Goal: Information Seeking & Learning: Learn about a topic

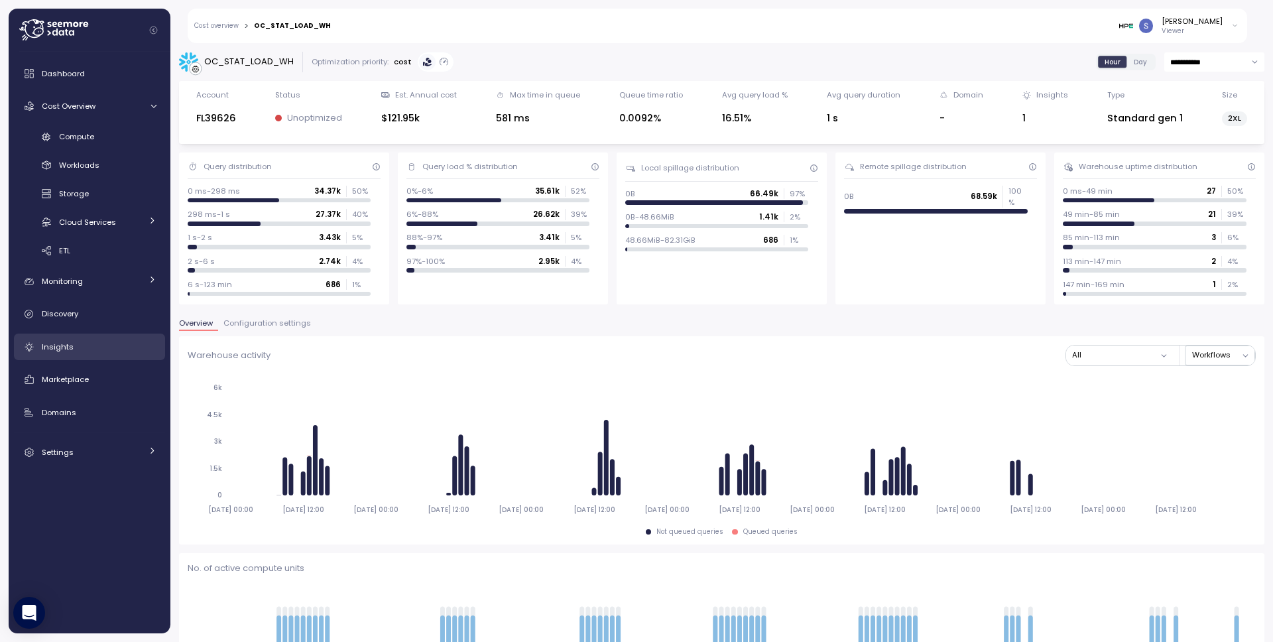
click at [76, 347] on div "Insights" at bounding box center [99, 346] width 115 height 13
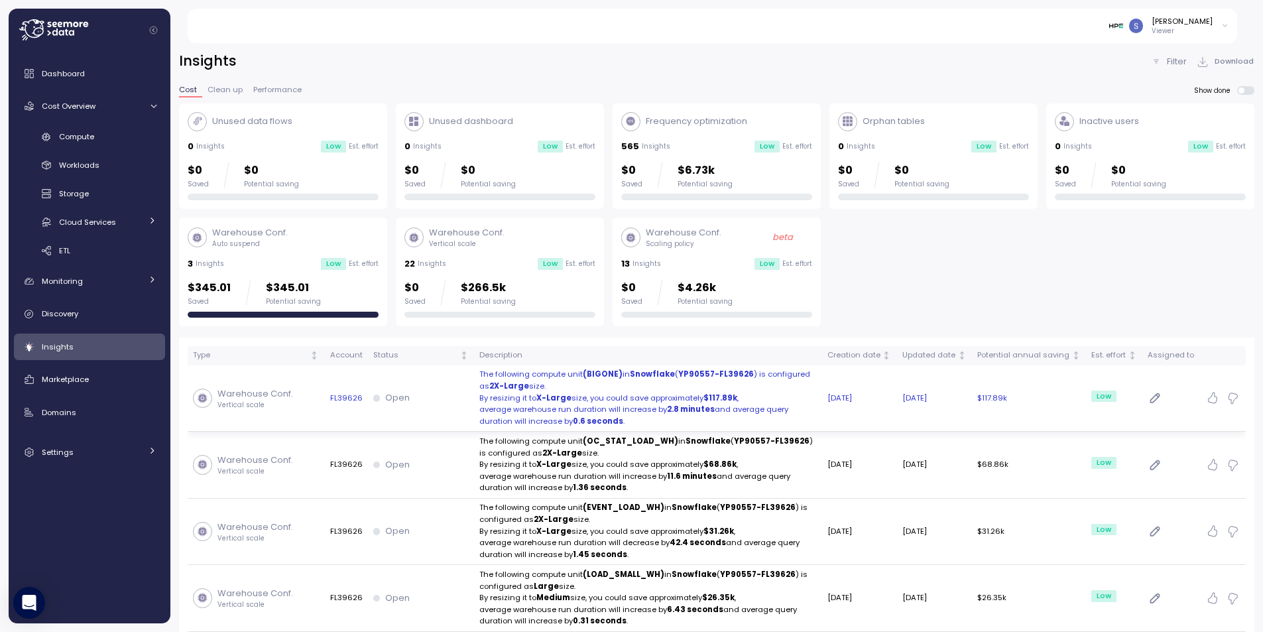
click at [621, 397] on p "By resizing it to X-Large size, you could save approximately $117.89k ," at bounding box center [648, 399] width 338 height 12
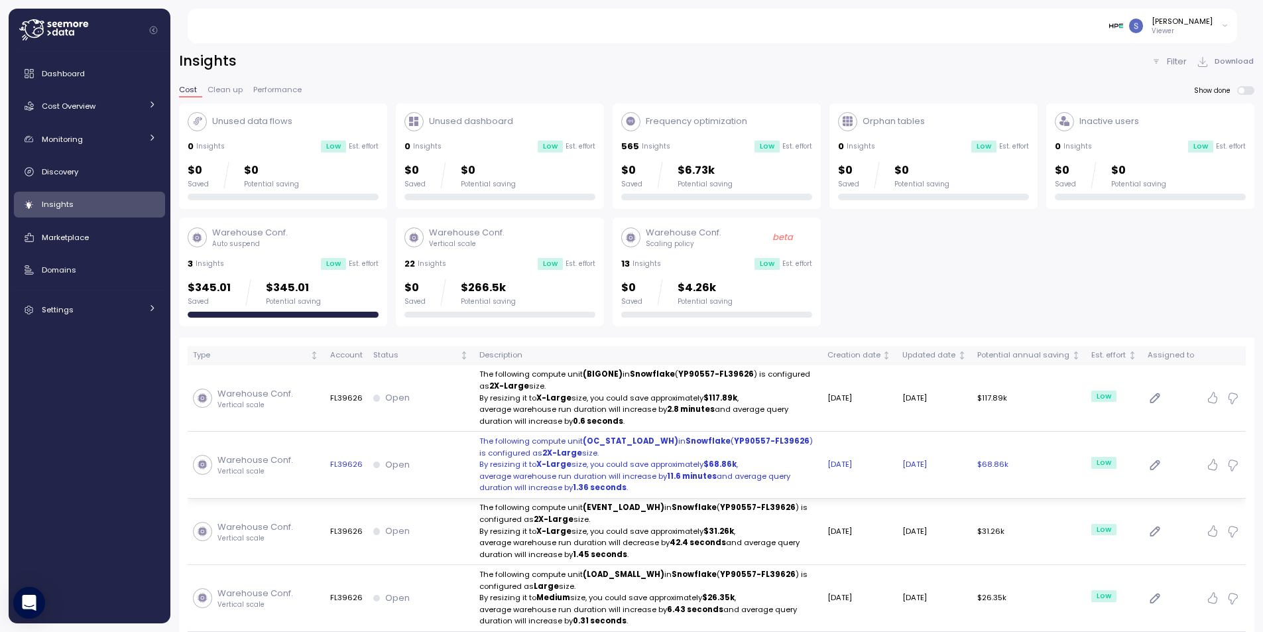
click at [654, 473] on p "average warehouse run duration will increase by 11.6 minutes and average query …" at bounding box center [648, 482] width 338 height 23
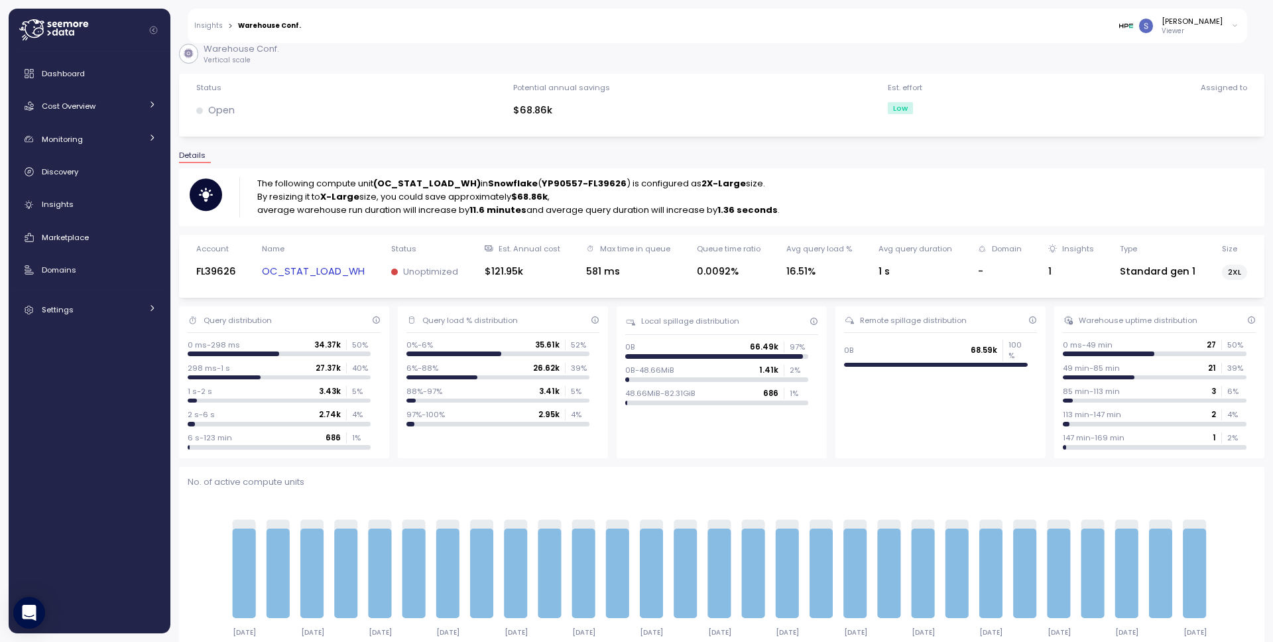
scroll to position [24, 0]
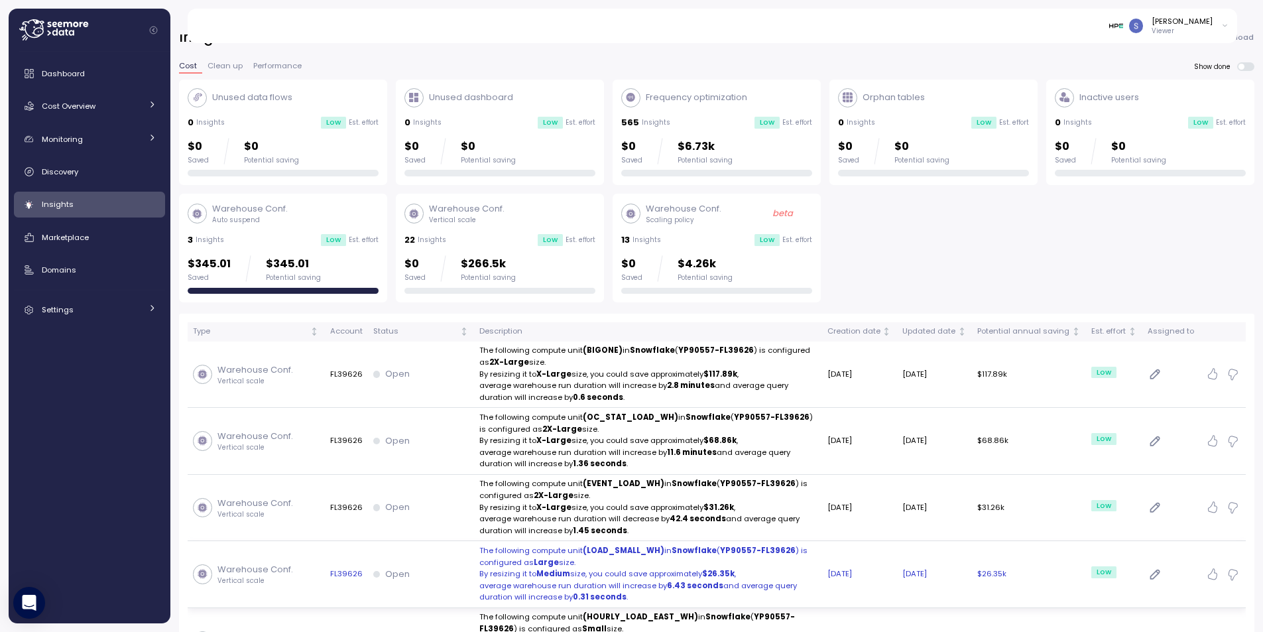
click at [587, 562] on p "The following compute unit (LOAD_SMALL_WH) in Snowflake ( YP90557-FL39626 ) is …" at bounding box center [648, 556] width 338 height 23
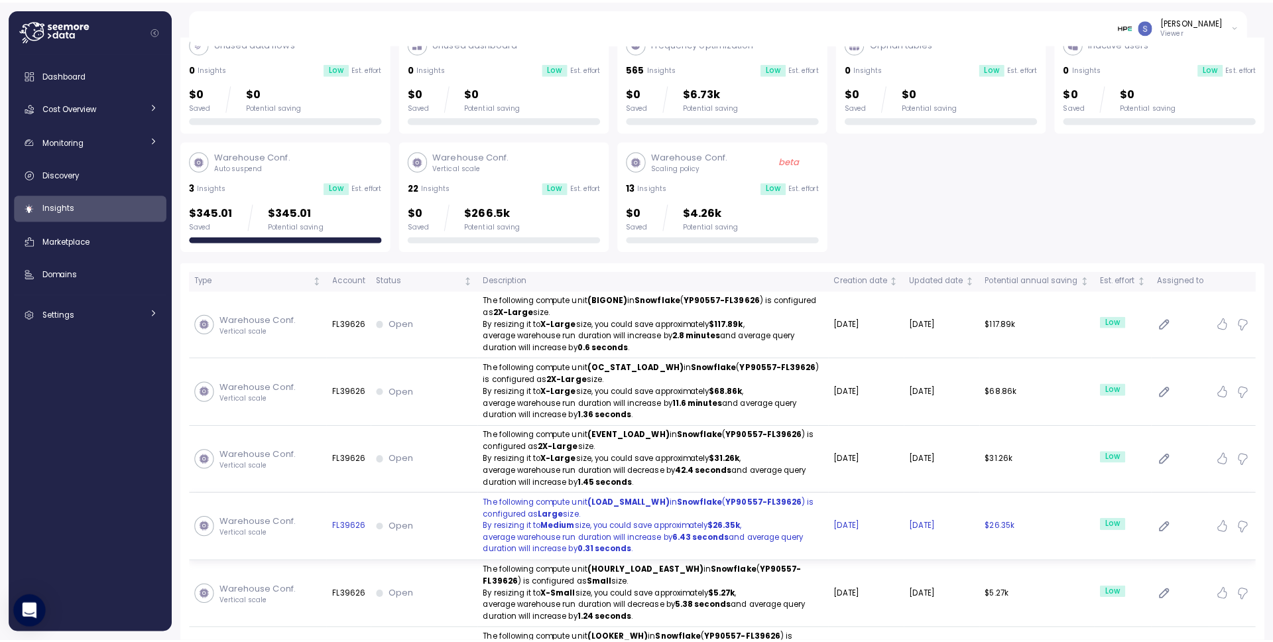
scroll to position [250, 0]
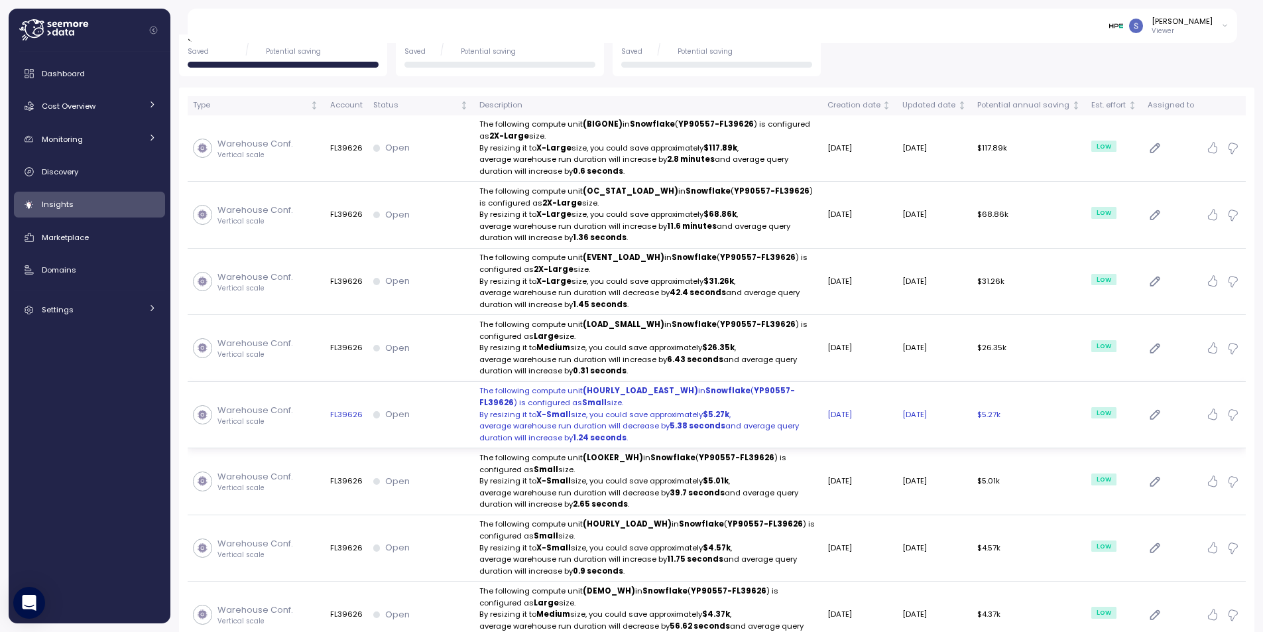
click at [546, 419] on strong "X-Small" at bounding box center [553, 414] width 34 height 11
